Goal: Task Accomplishment & Management: Manage account settings

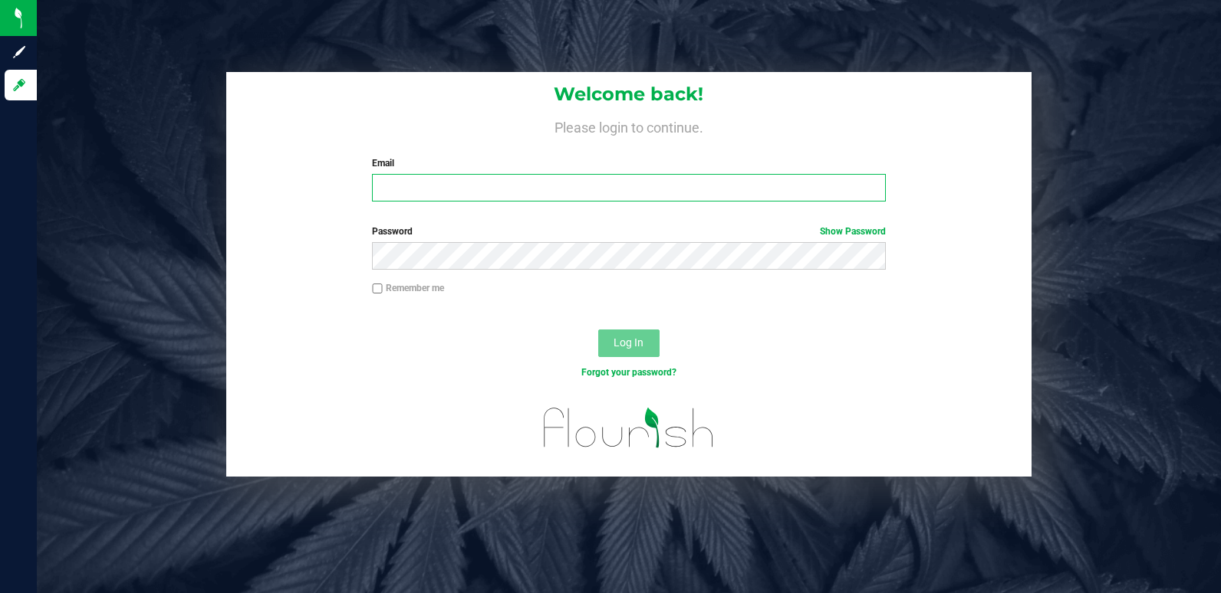
type input "thecodyjames@yahoo.com"
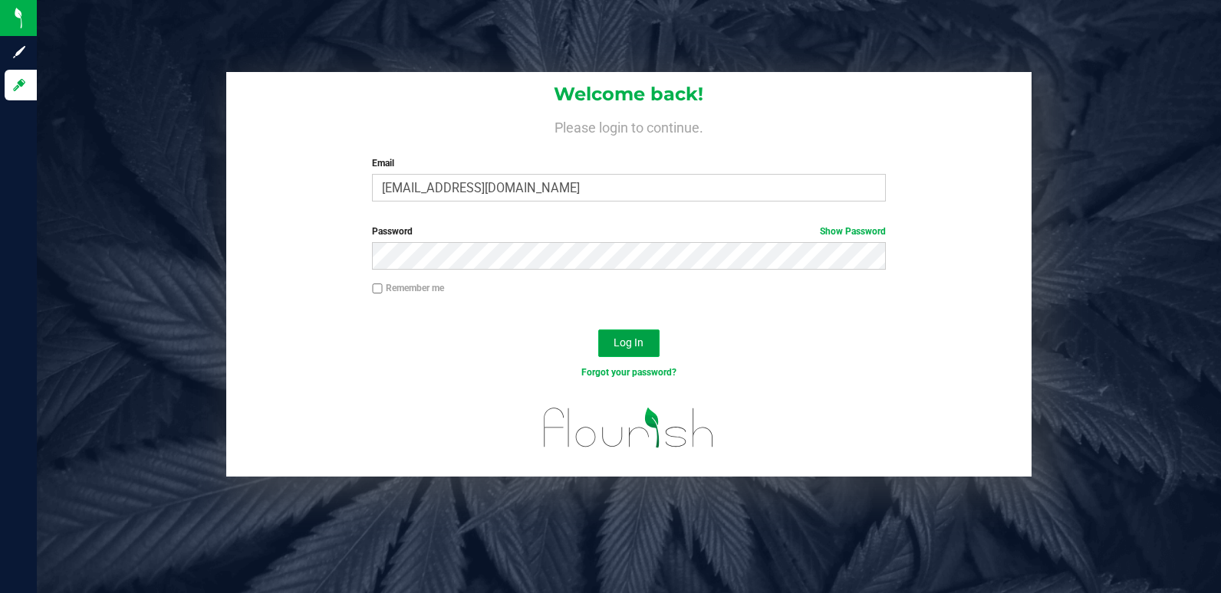
click at [646, 353] on button "Log In" at bounding box center [628, 344] width 61 height 28
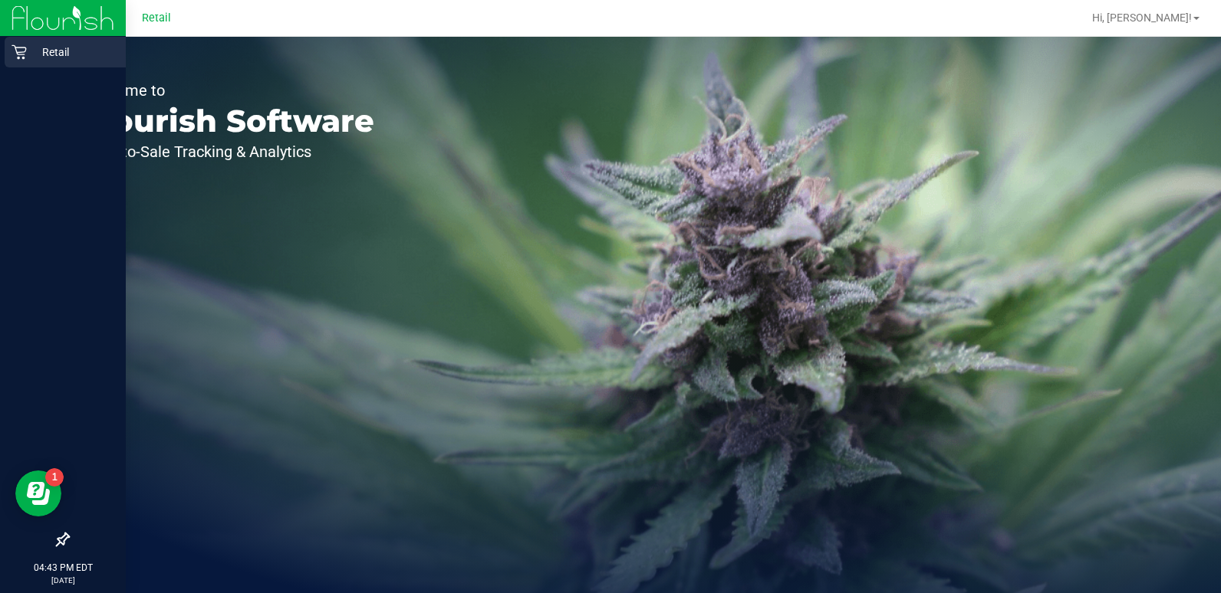
click at [15, 48] on icon at bounding box center [19, 52] width 15 height 15
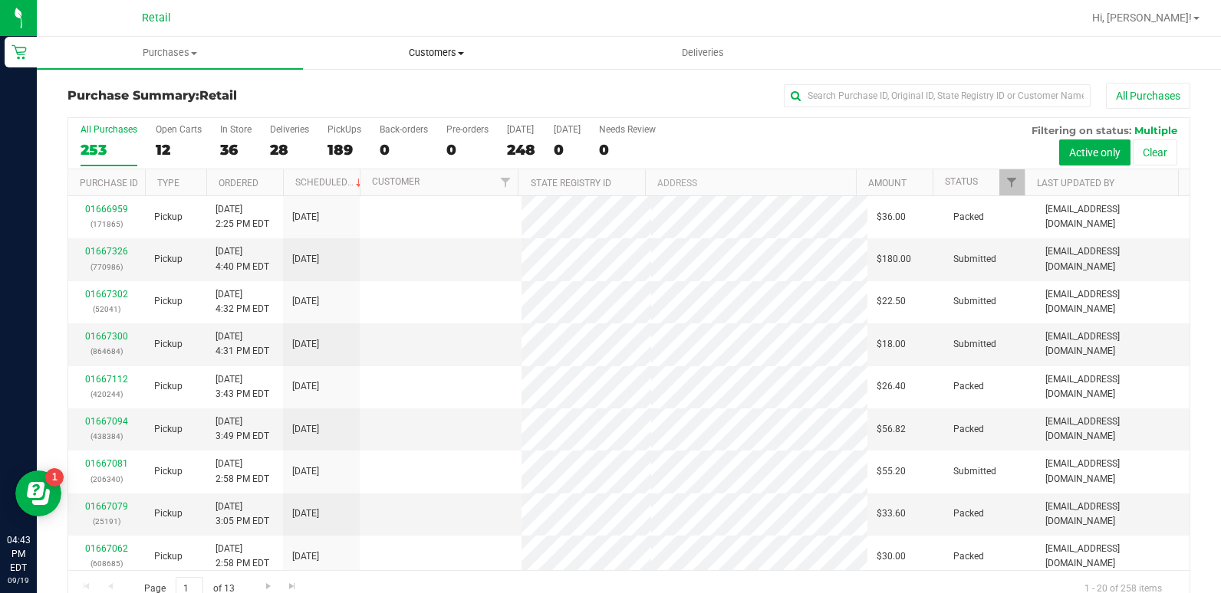
click at [442, 59] on span "Customers" at bounding box center [436, 53] width 265 height 14
click at [401, 87] on span "All customers" at bounding box center [358, 92] width 110 height 13
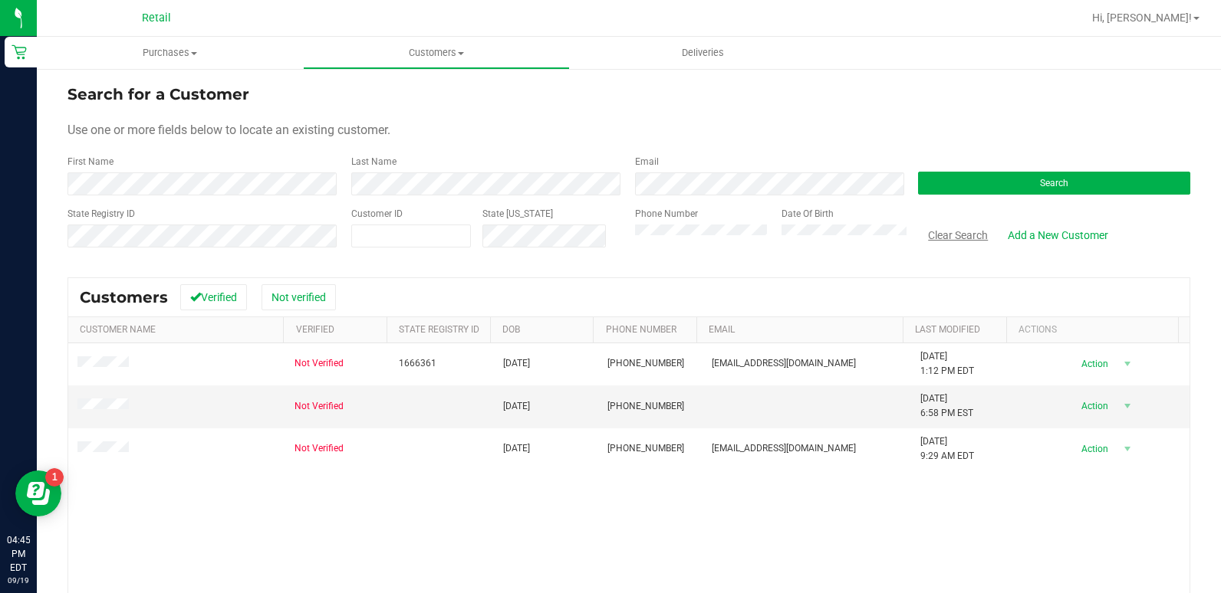
drag, startPoint x: 935, startPoint y: 230, endPoint x: 909, endPoint y: 230, distance: 26.1
click at [935, 230] on button "Clear Search" at bounding box center [958, 235] width 80 height 26
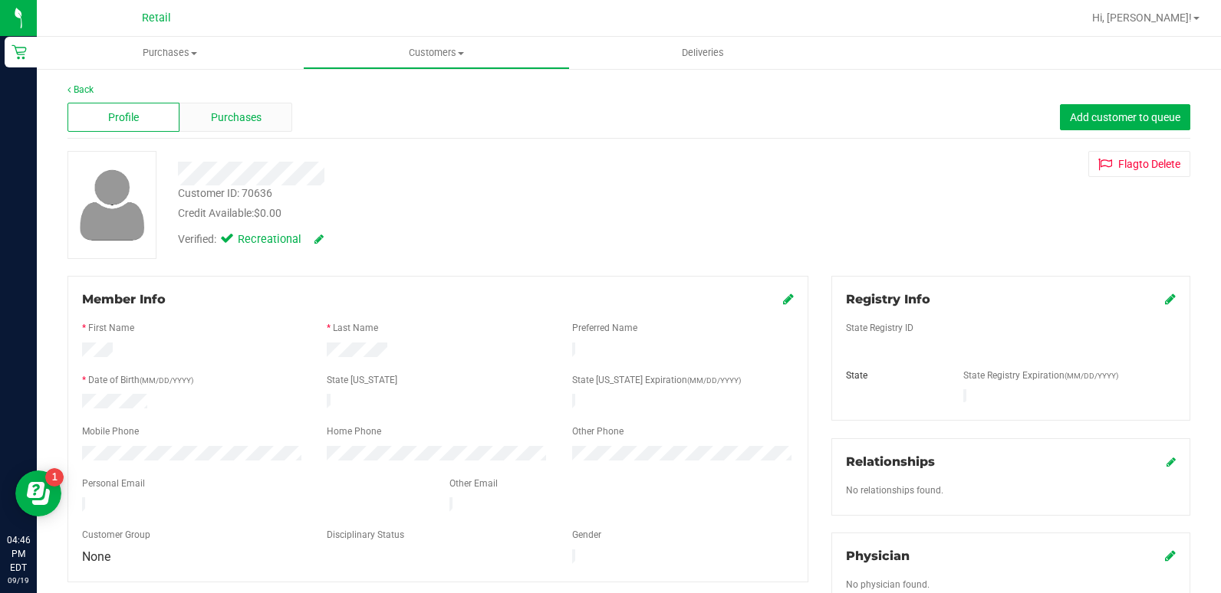
click at [256, 121] on span "Purchases" at bounding box center [236, 118] width 51 height 16
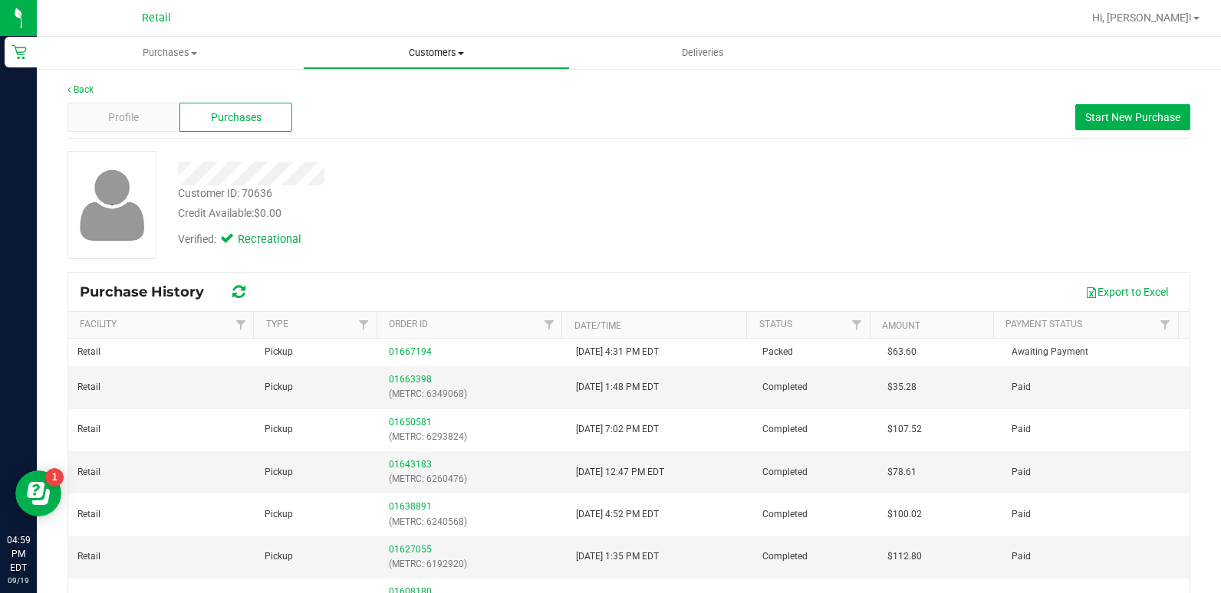
click at [442, 55] on span "Customers" at bounding box center [436, 53] width 265 height 14
click at [403, 91] on span "All customers" at bounding box center [358, 92] width 110 height 13
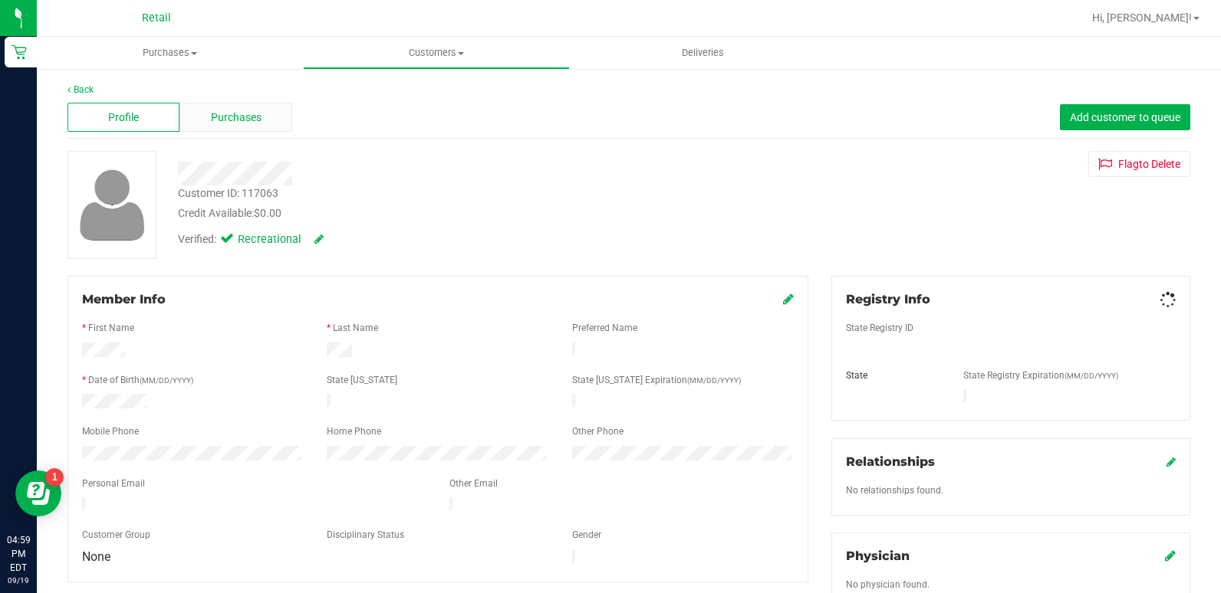
click at [225, 117] on span "Purchases" at bounding box center [236, 118] width 51 height 16
click at [263, 110] on div "Purchases" at bounding box center [235, 117] width 112 height 29
